Goal: Navigation & Orientation: Find specific page/section

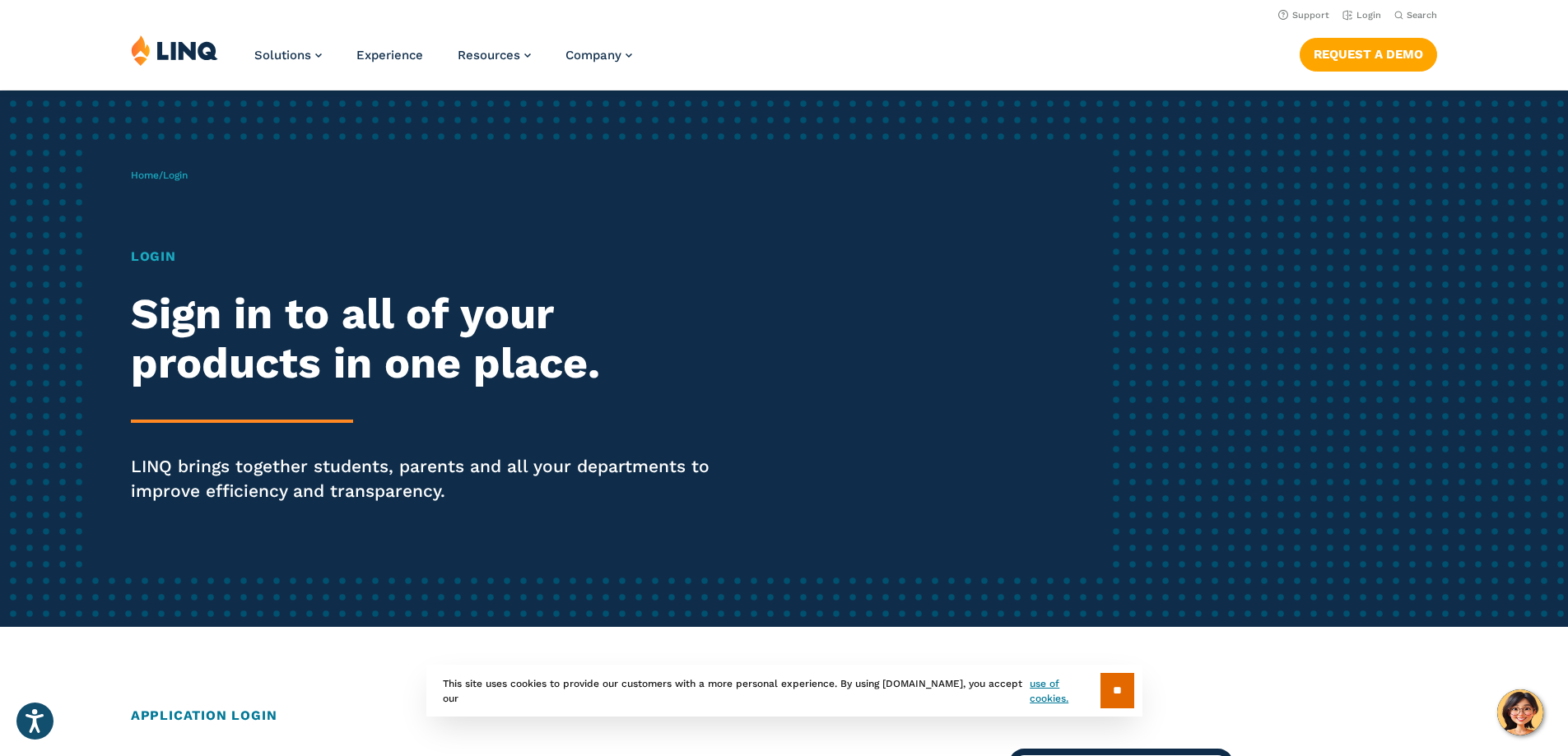
click at [166, 262] on h1 "Login" at bounding box center [432, 256] width 605 height 20
click at [179, 177] on span "Login" at bounding box center [176, 175] width 25 height 12
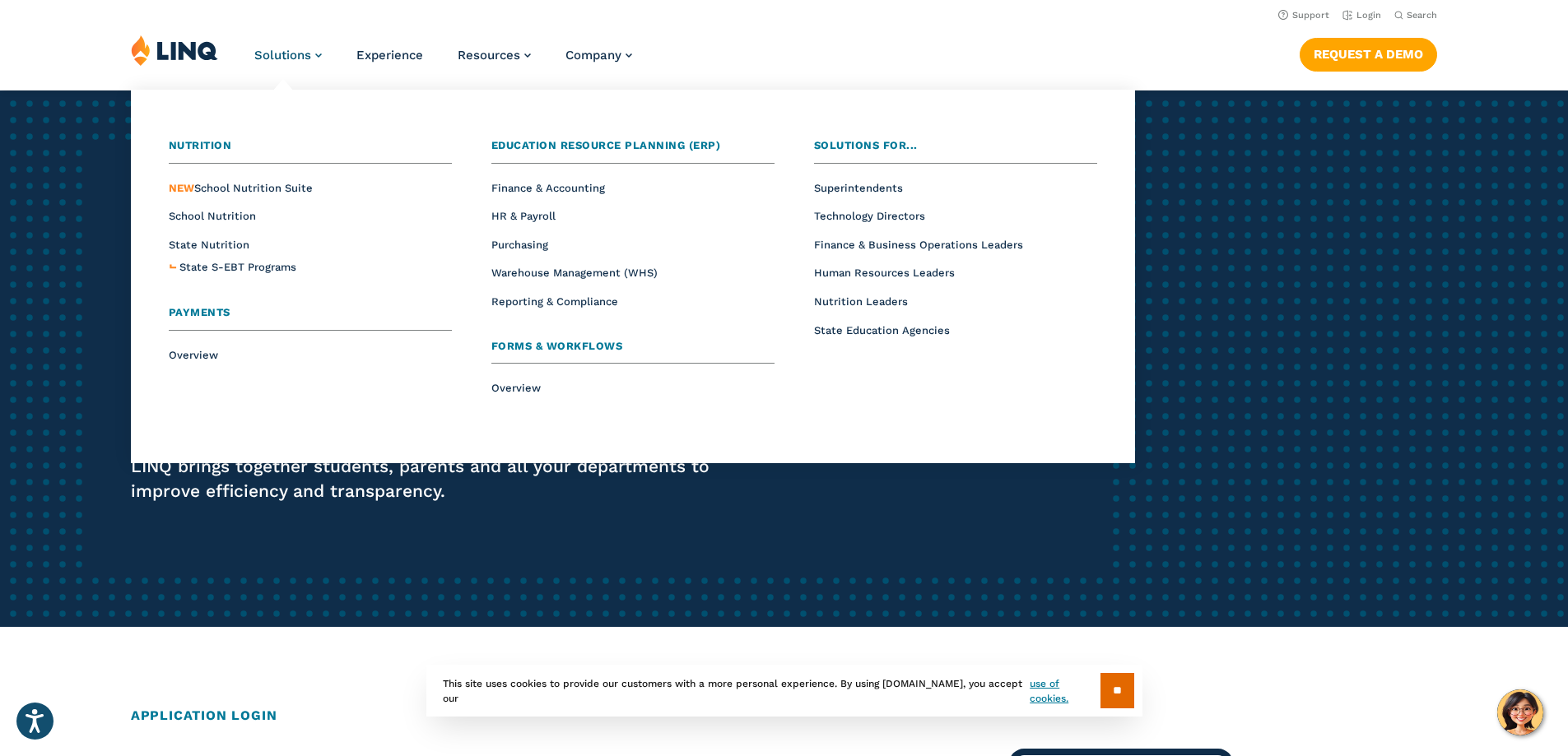
click at [291, 49] on span "Solutions" at bounding box center [282, 55] width 57 height 15
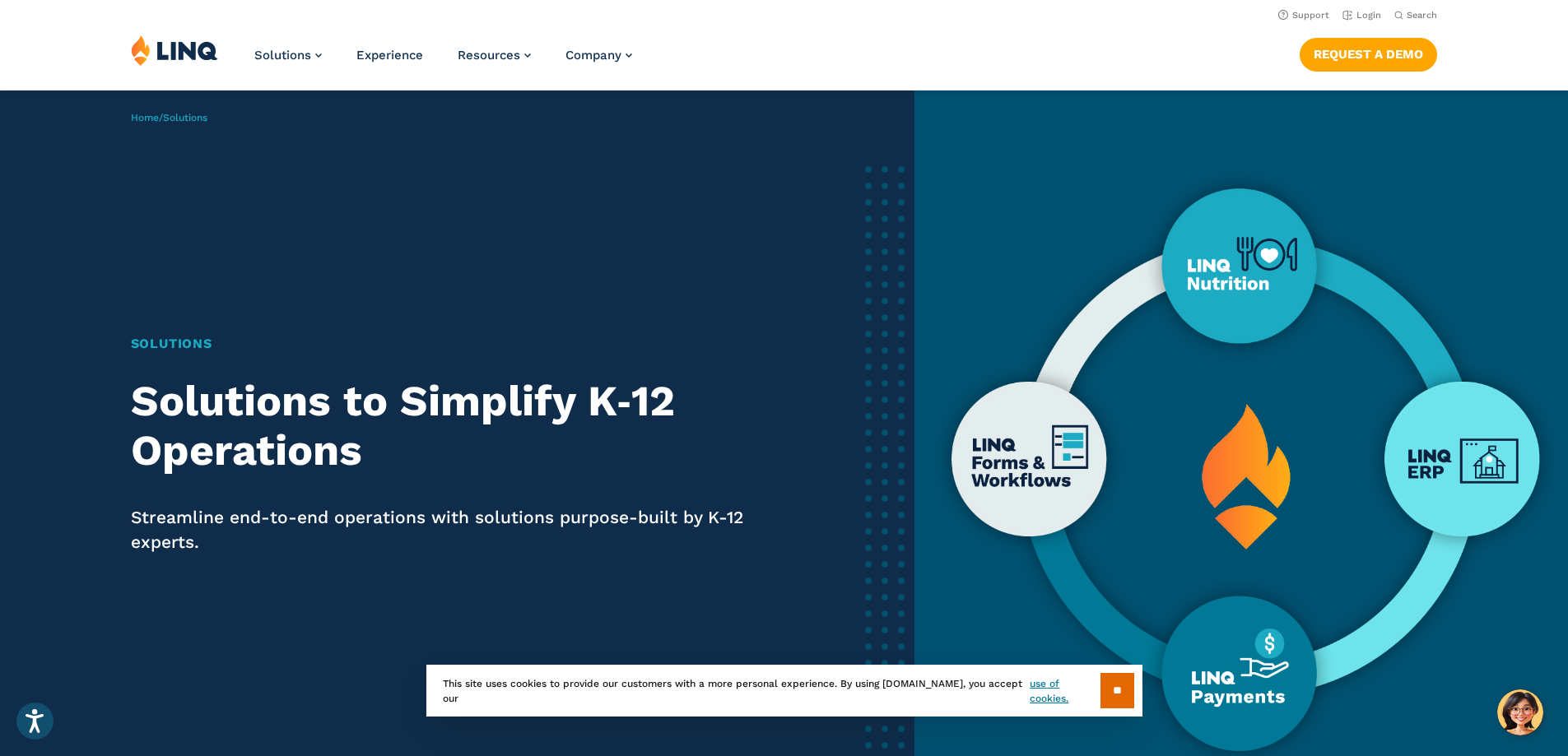
click at [165, 47] on img at bounding box center [174, 50] width 87 height 31
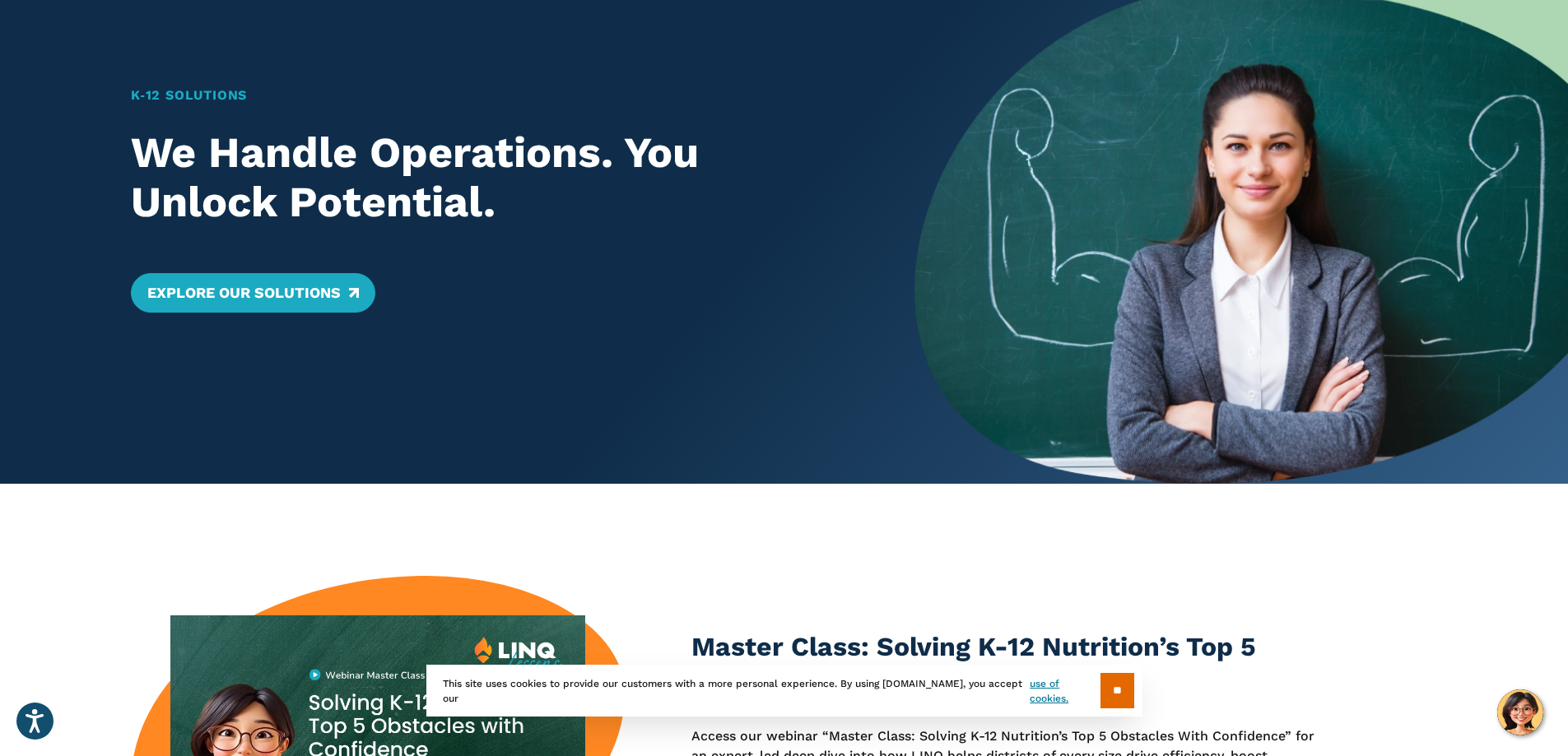
scroll to position [164, 0]
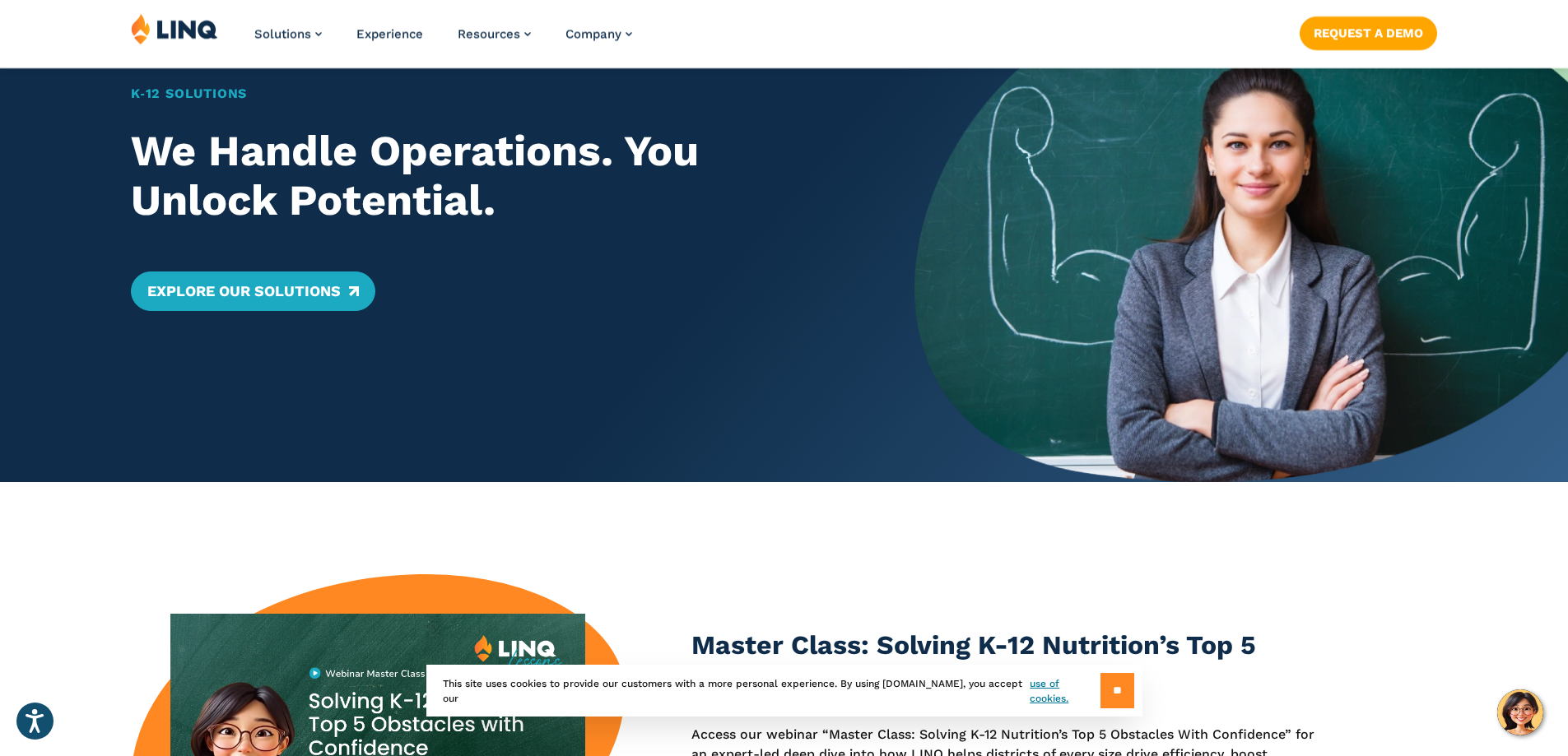
click at [1121, 697] on input "**" at bounding box center [1118, 690] width 34 height 35
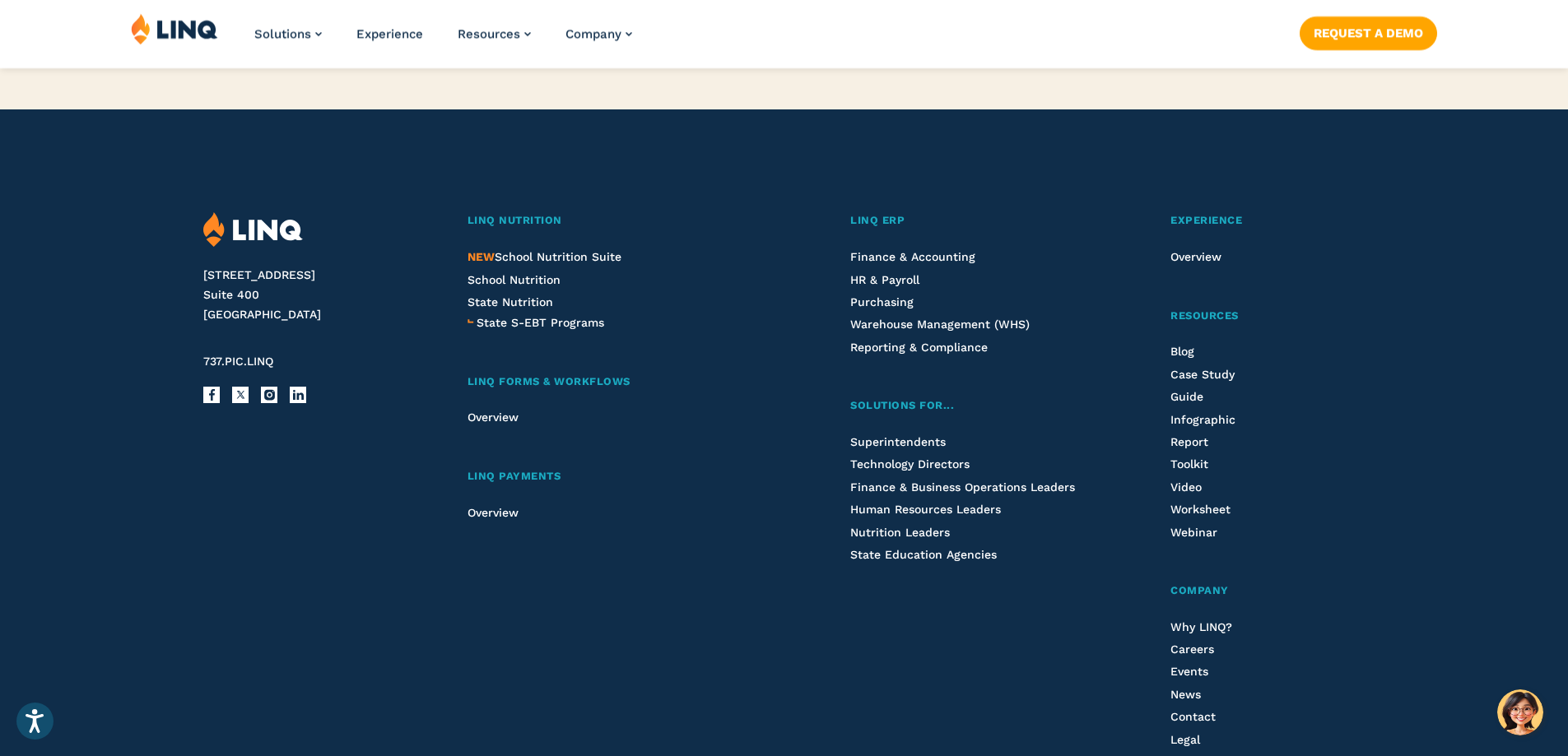
scroll to position [4196, 0]
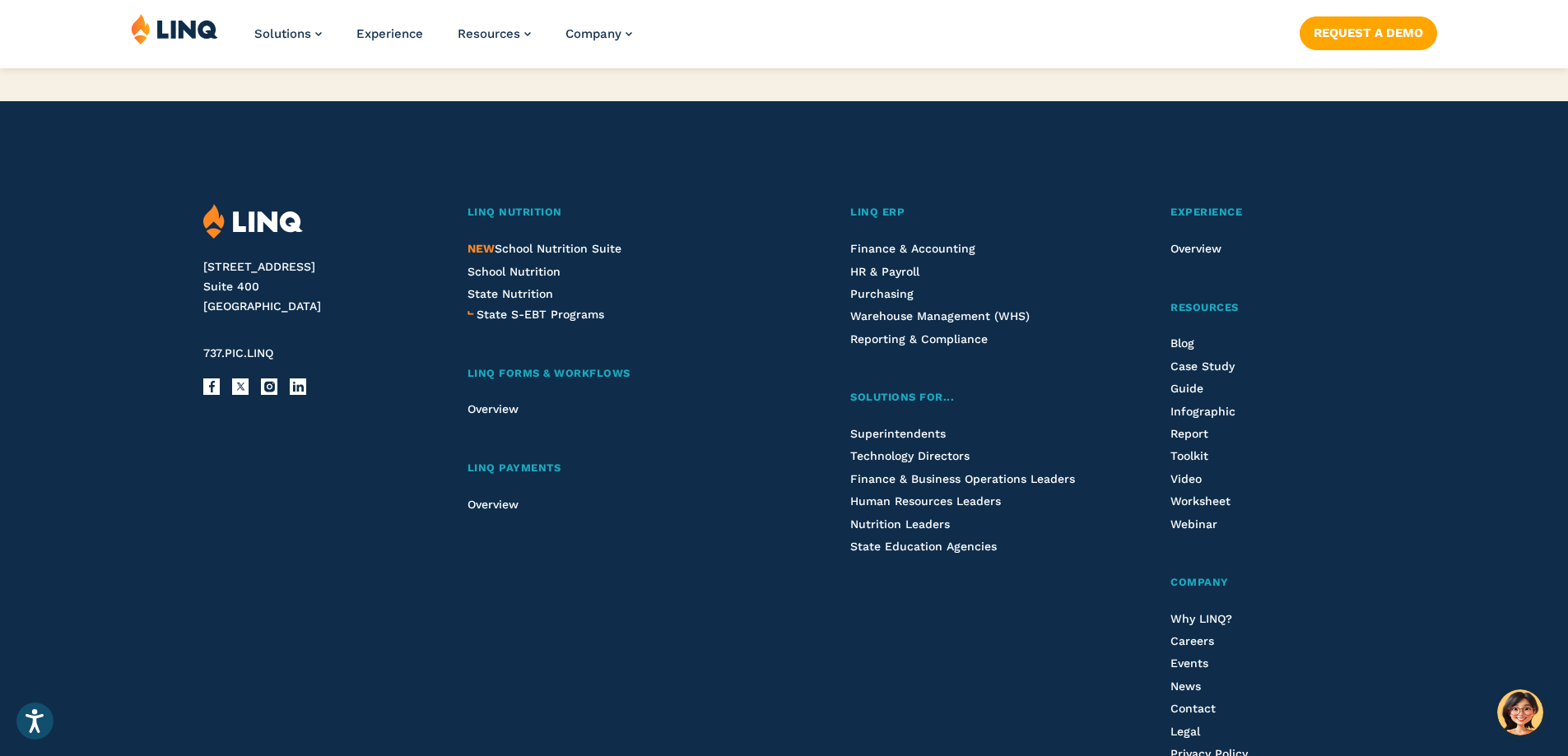
click at [242, 217] on img at bounding box center [253, 222] width 99 height 35
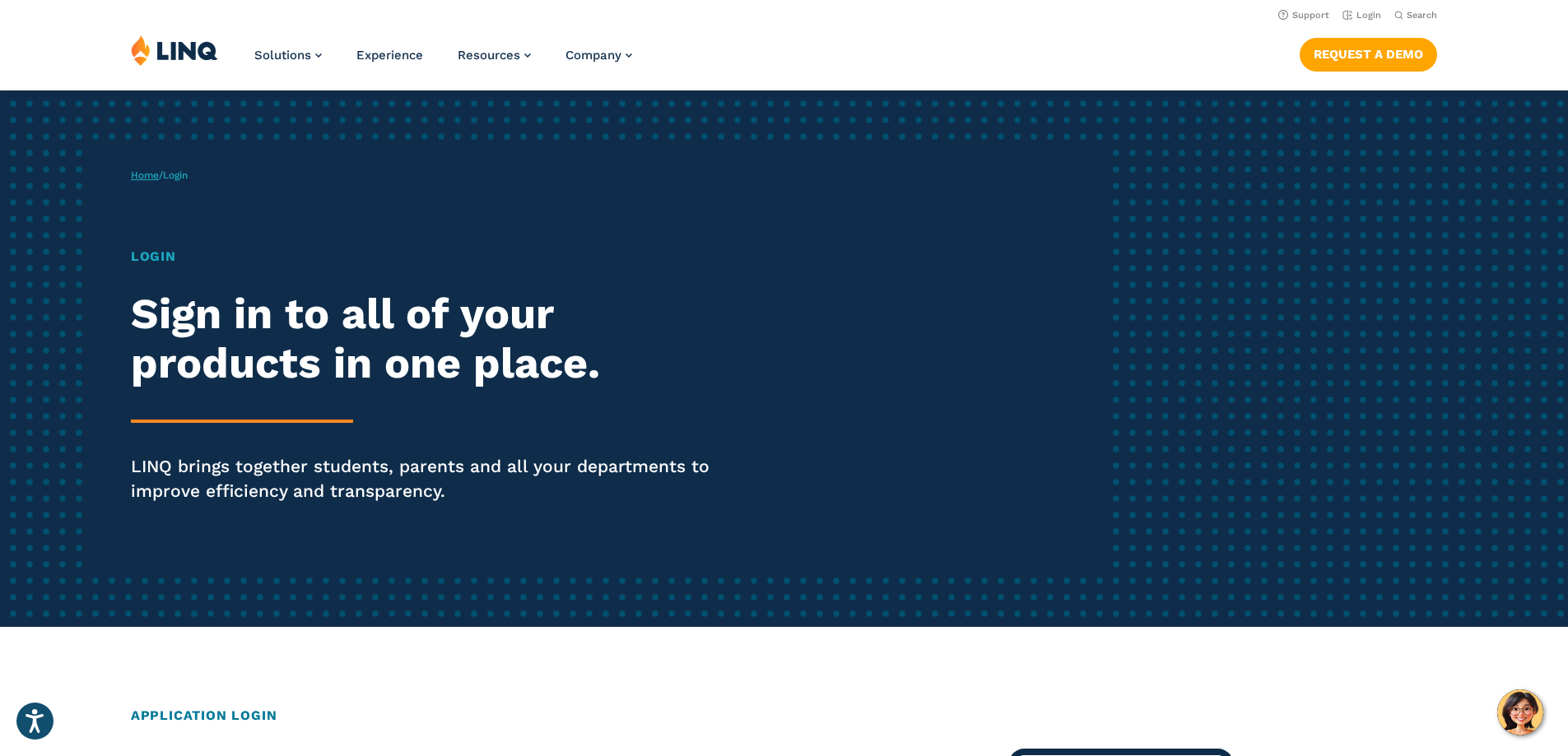
click at [150, 177] on link "Home" at bounding box center [145, 175] width 28 height 12
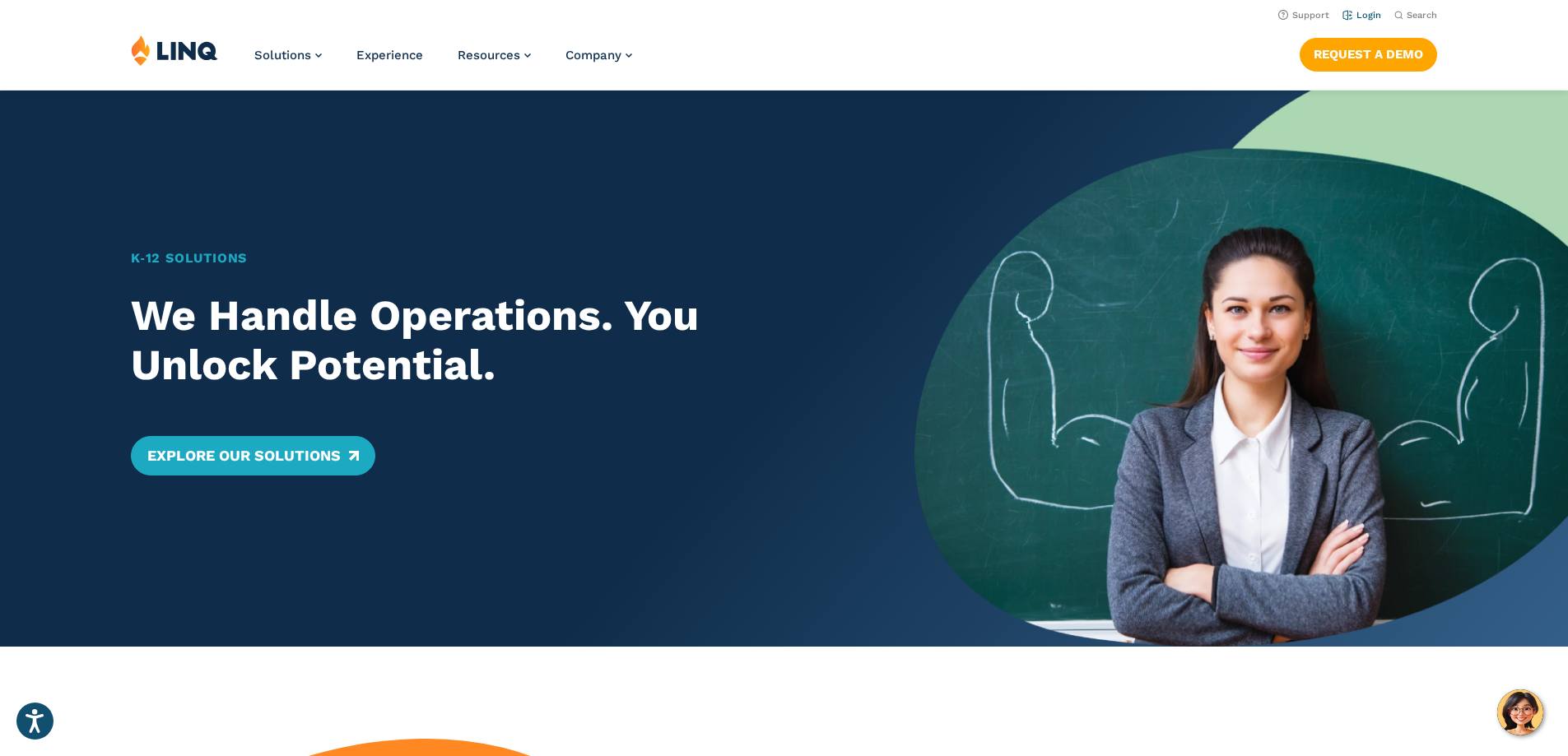
click at [1366, 12] on link "Login" at bounding box center [1362, 15] width 39 height 11
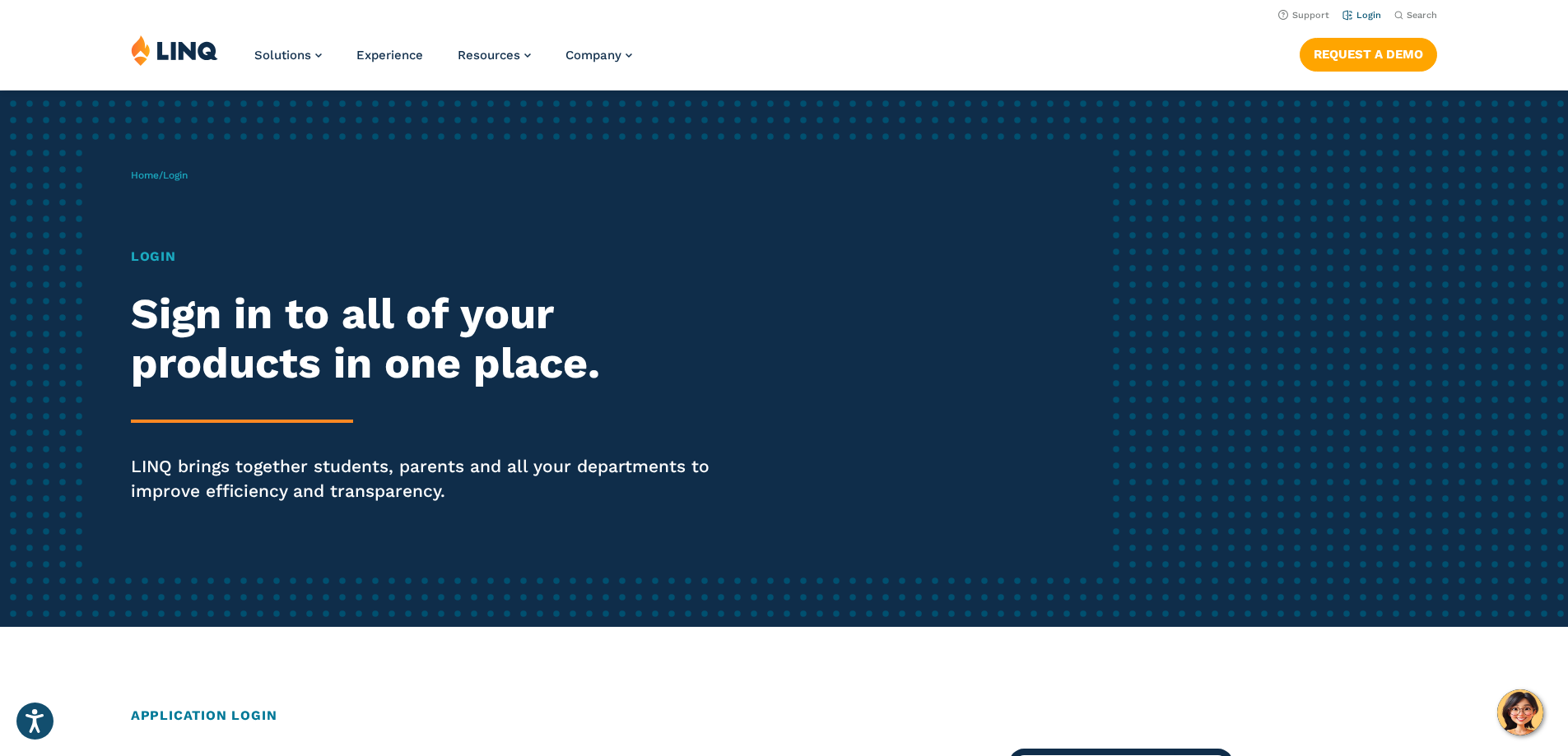
click at [1353, 15] on link "Login" at bounding box center [1362, 15] width 39 height 11
click at [28, 717] on icon "Open accessiBe: accessibility options, statement and help" at bounding box center [35, 724] width 20 height 21
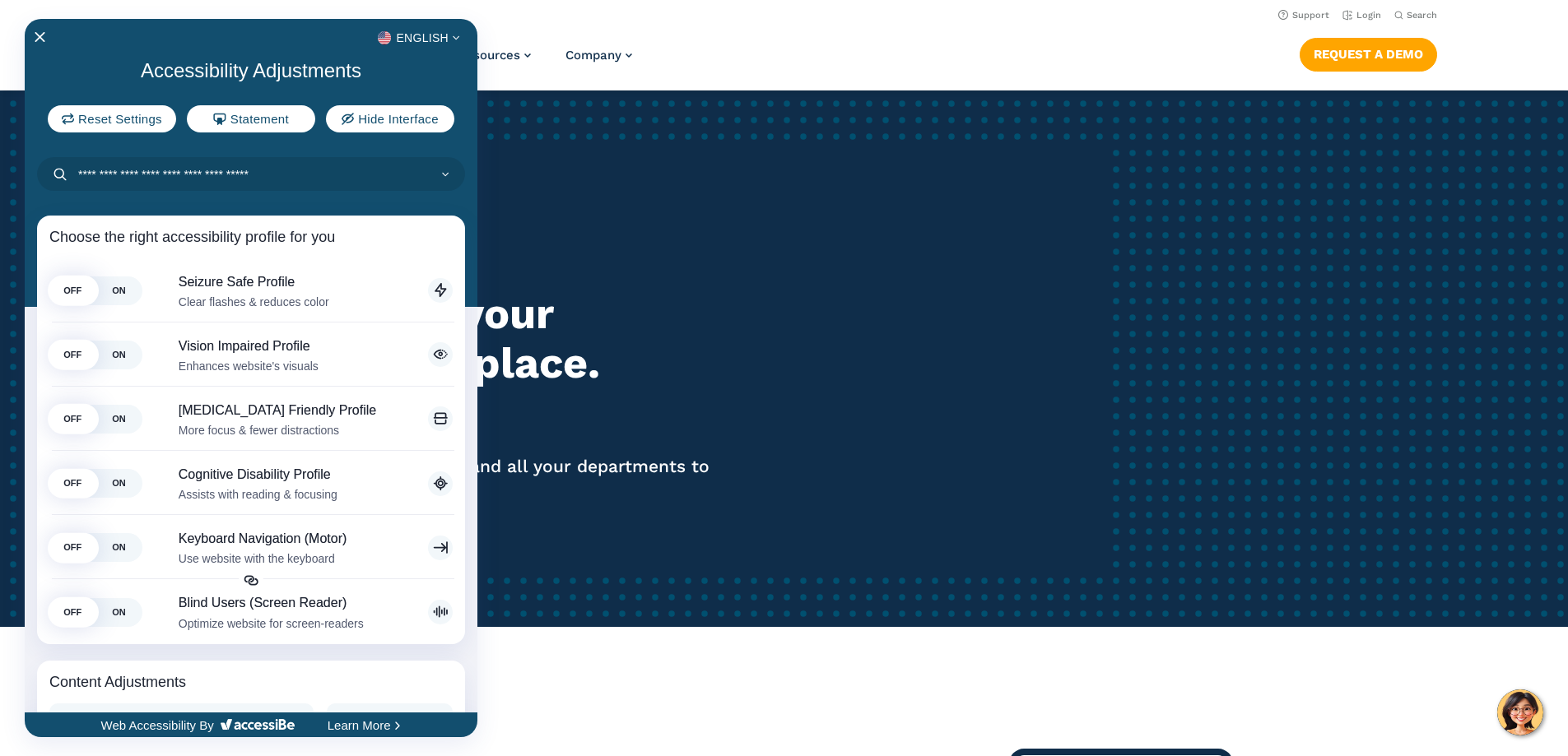
click at [727, 347] on div at bounding box center [784, 378] width 1568 height 756
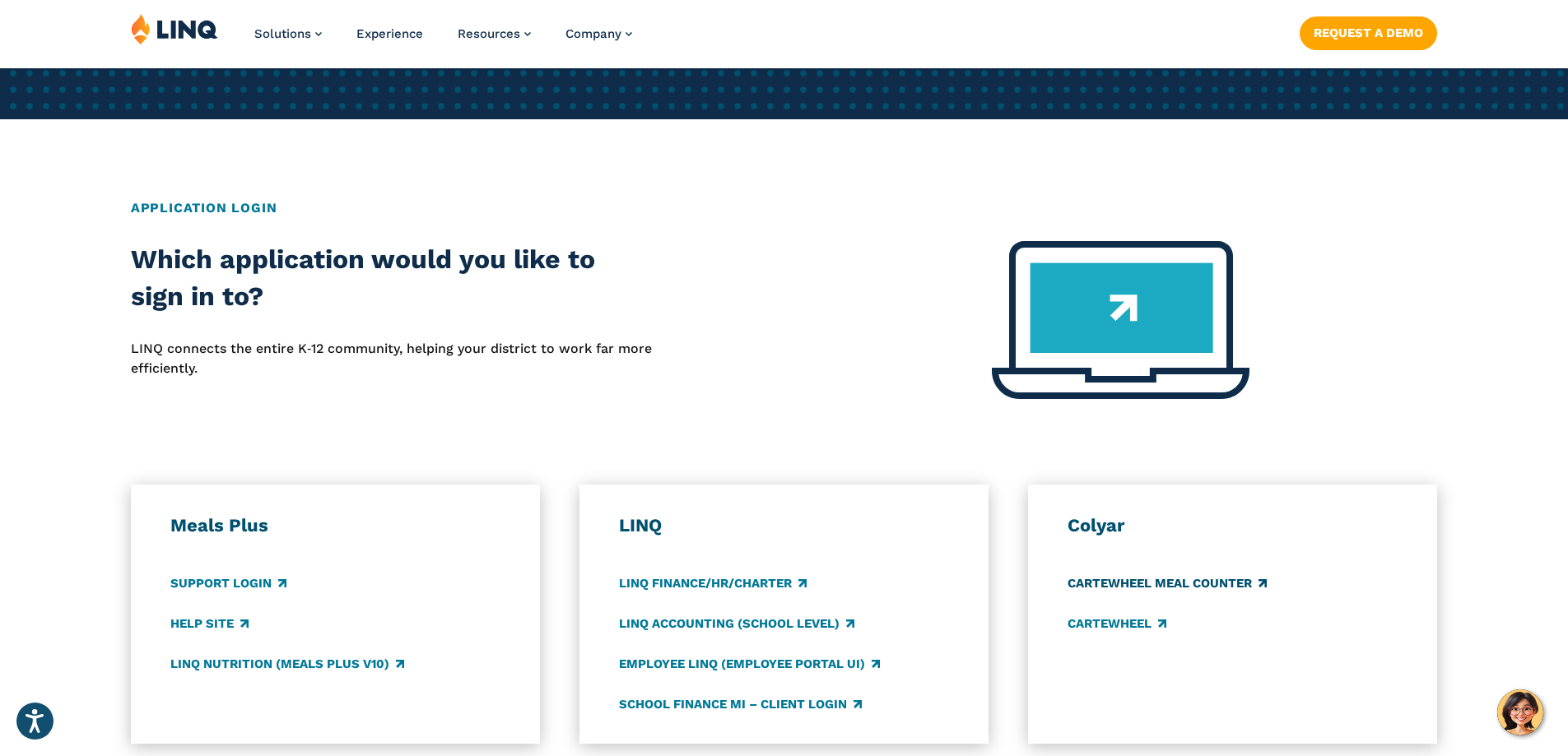
scroll to position [576, 0]
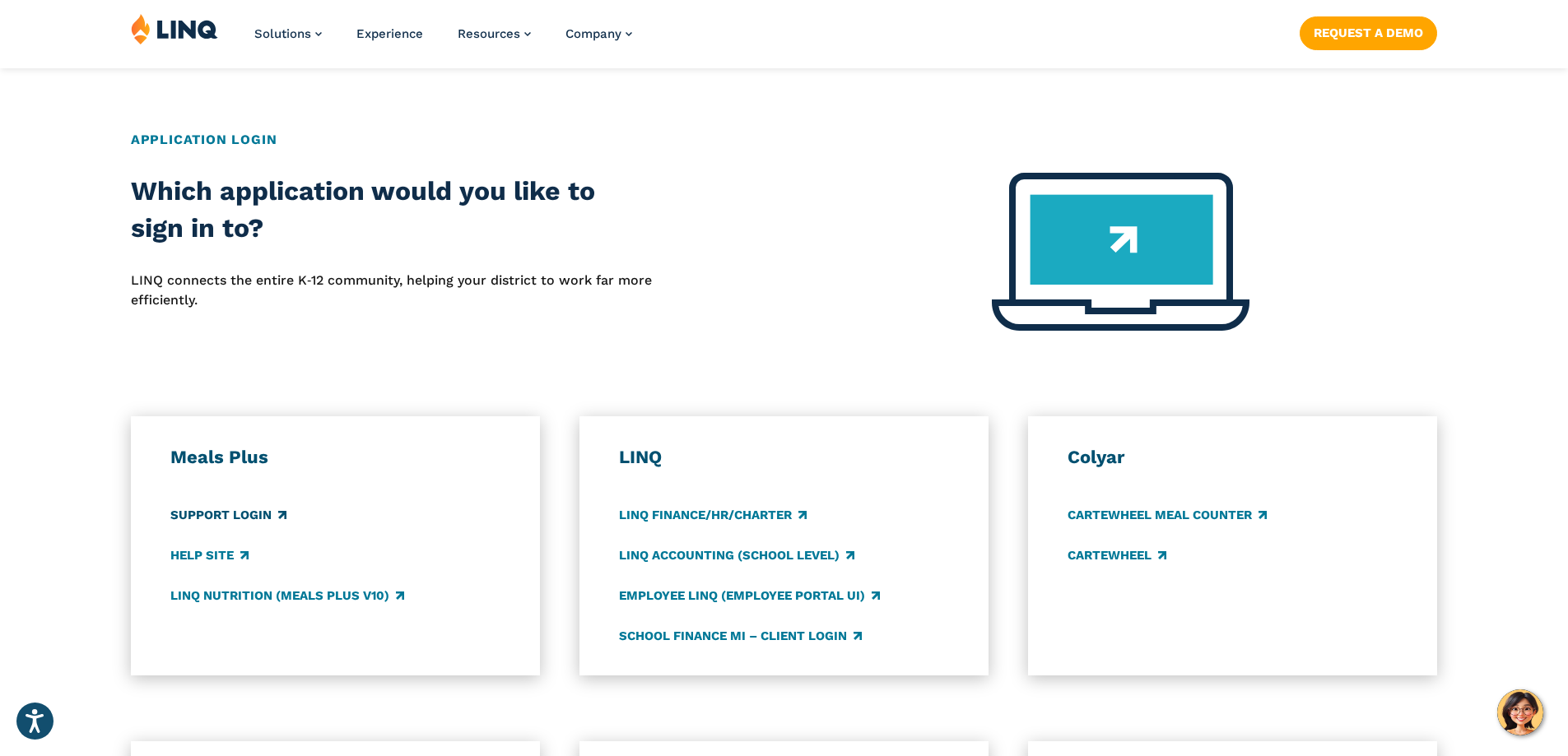
click at [240, 513] on link "Support Login" at bounding box center [228, 515] width 116 height 18
